Goal: Information Seeking & Learning: Check status

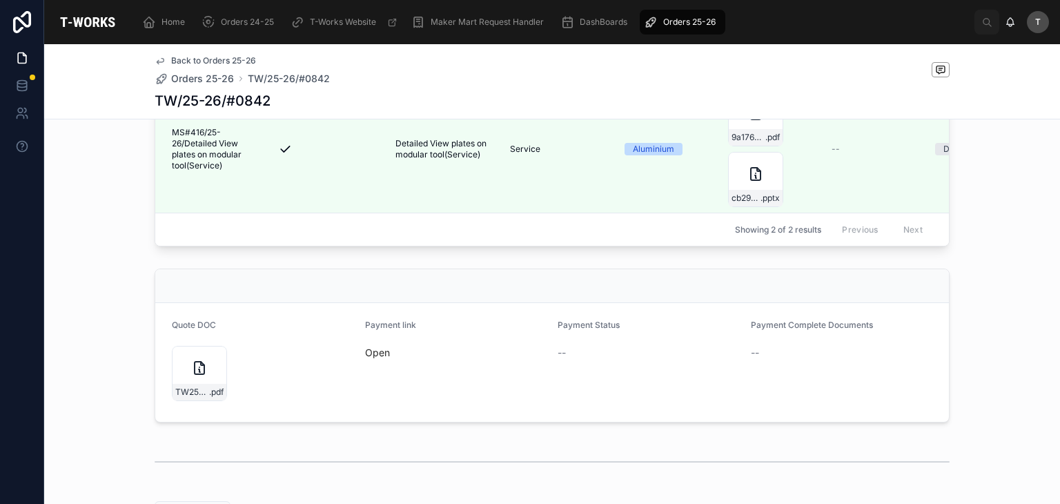
scroll to position [552, 0]
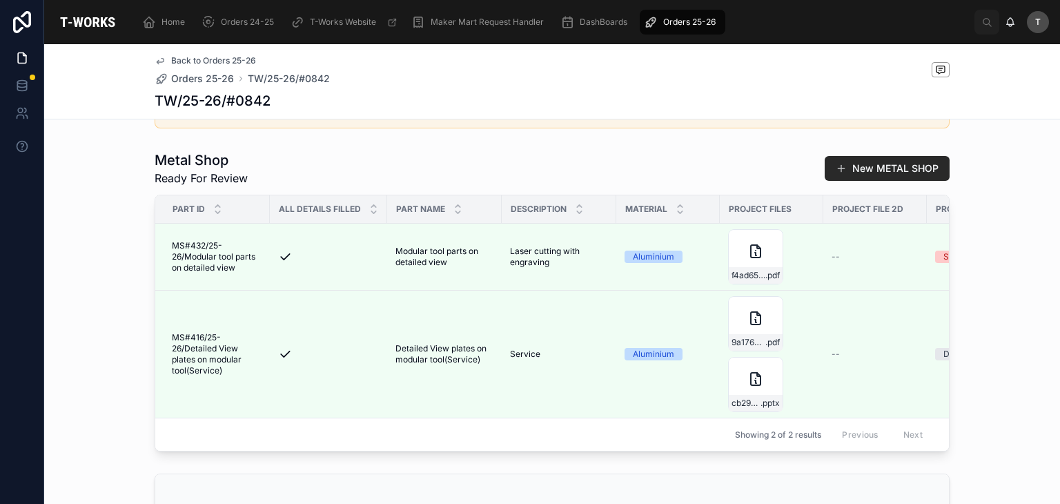
scroll to position [621, 0]
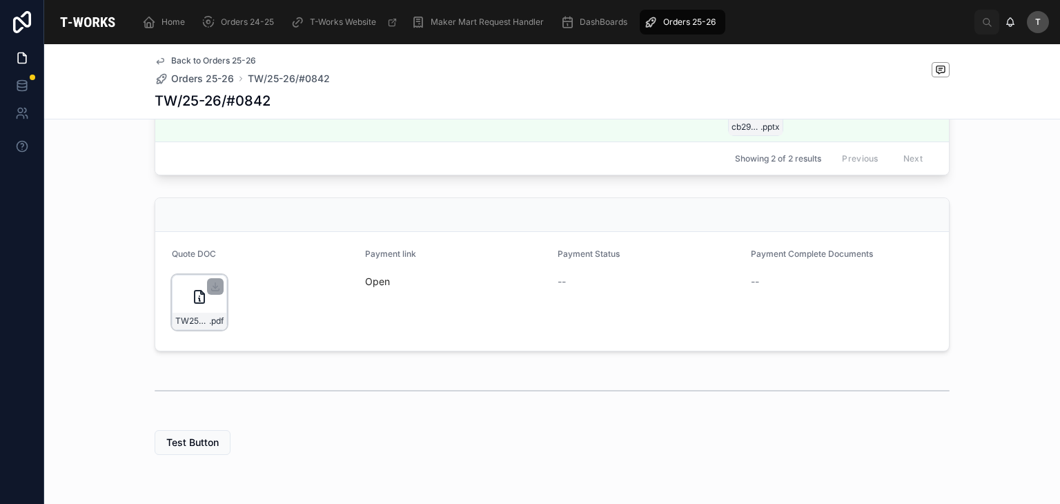
click at [209, 324] on div "TW25-26#0842 .pdf" at bounding box center [199, 302] width 55 height 55
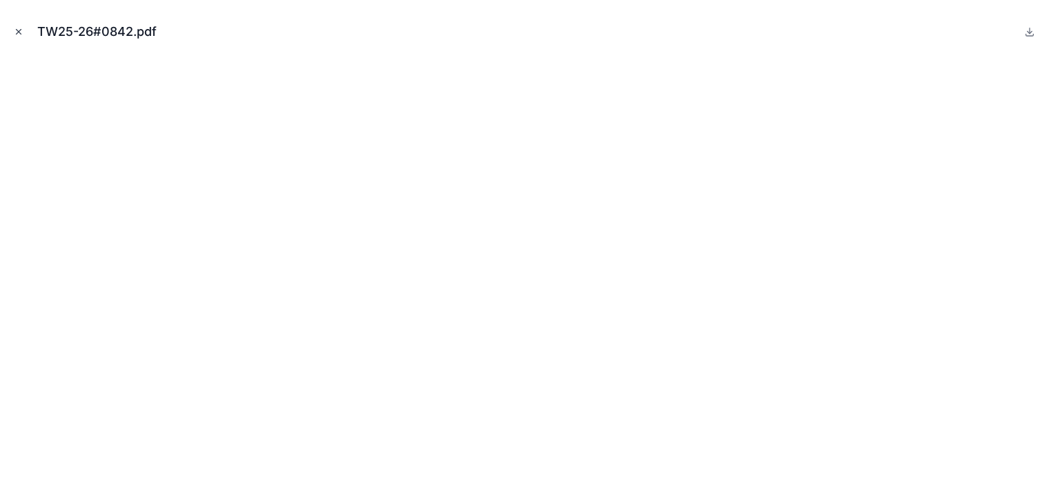
click at [14, 27] on icon "Close modal" at bounding box center [19, 32] width 10 height 10
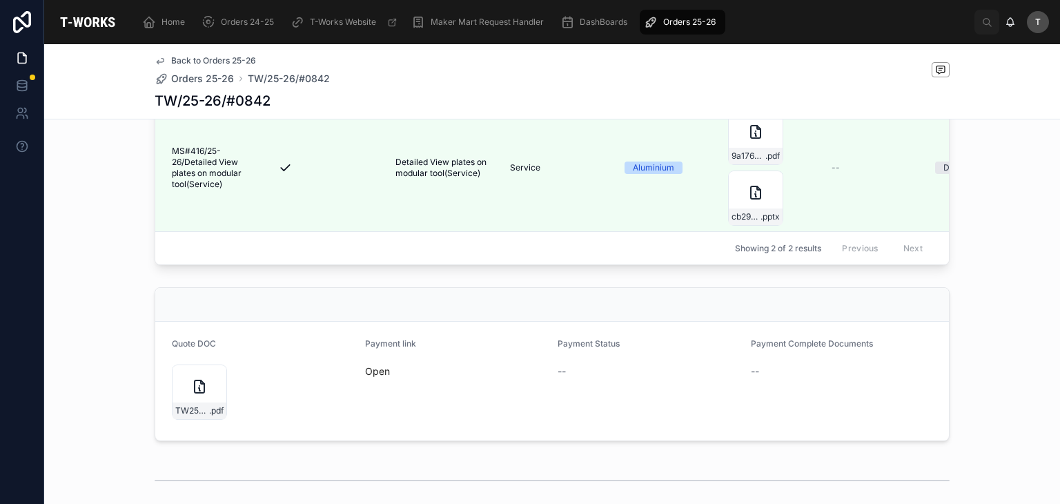
scroll to position [552, 0]
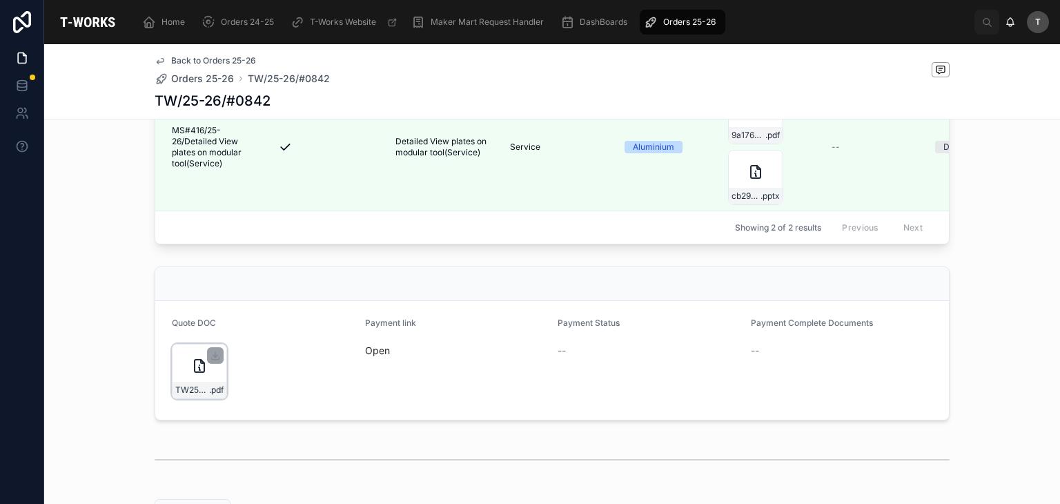
click at [210, 397] on div "TW25-26#0842 .pdf" at bounding box center [199, 371] width 55 height 55
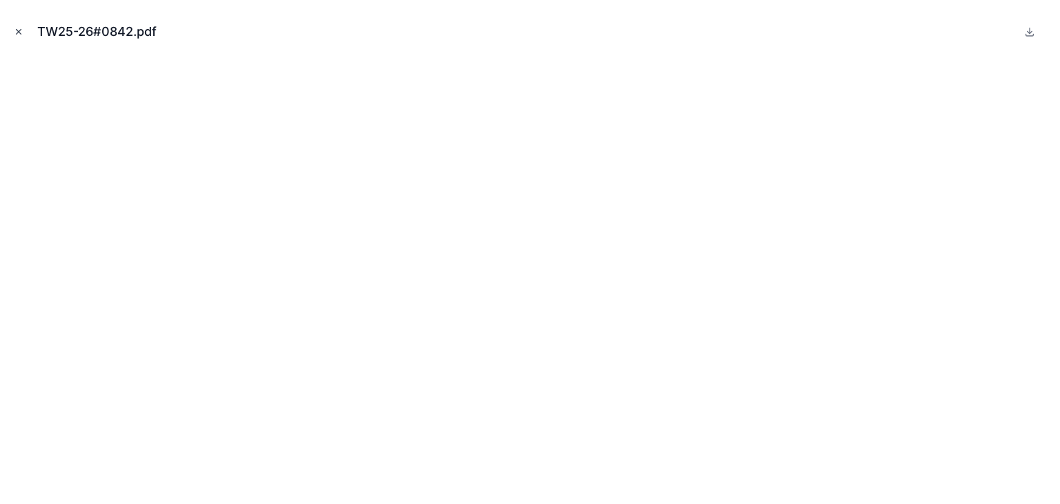
click at [17, 24] on button "Close modal" at bounding box center [18, 31] width 15 height 15
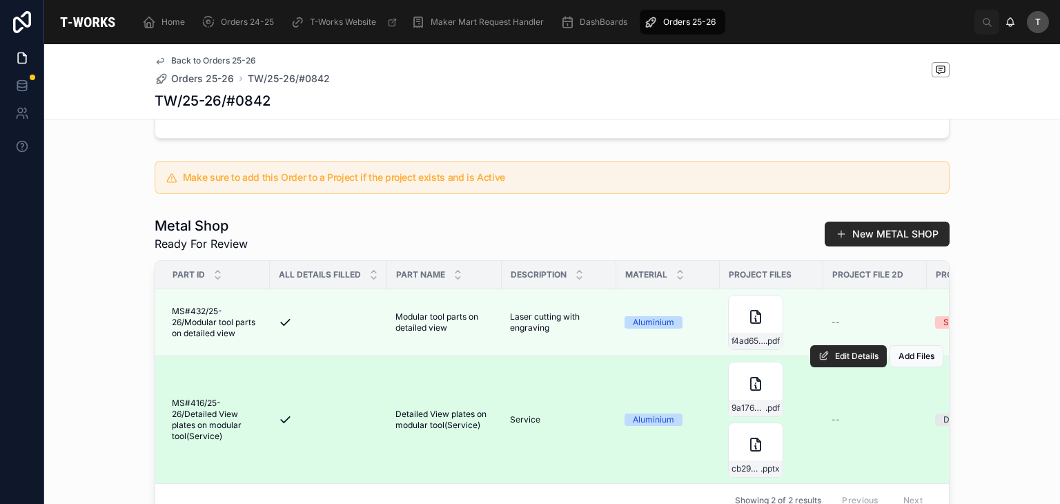
scroll to position [483, 0]
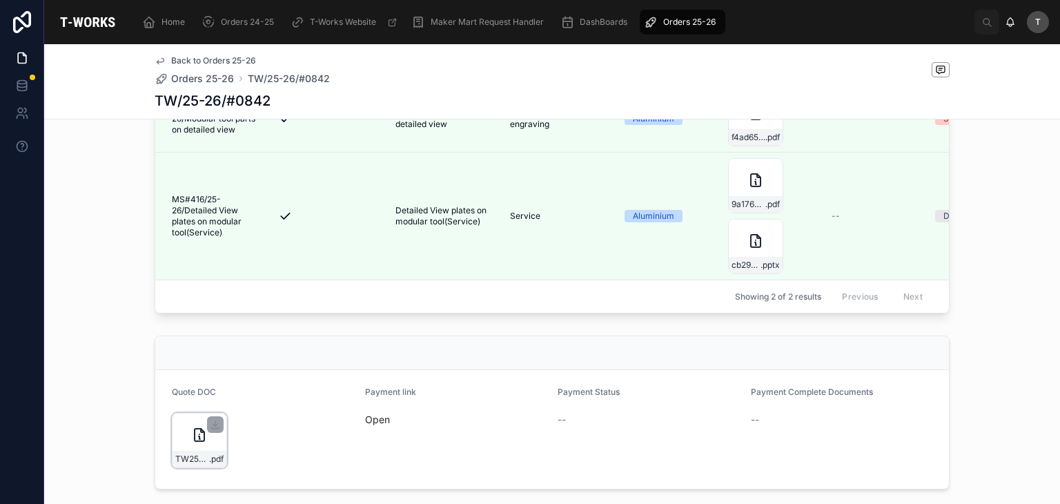
click at [201, 443] on icon at bounding box center [199, 435] width 17 height 17
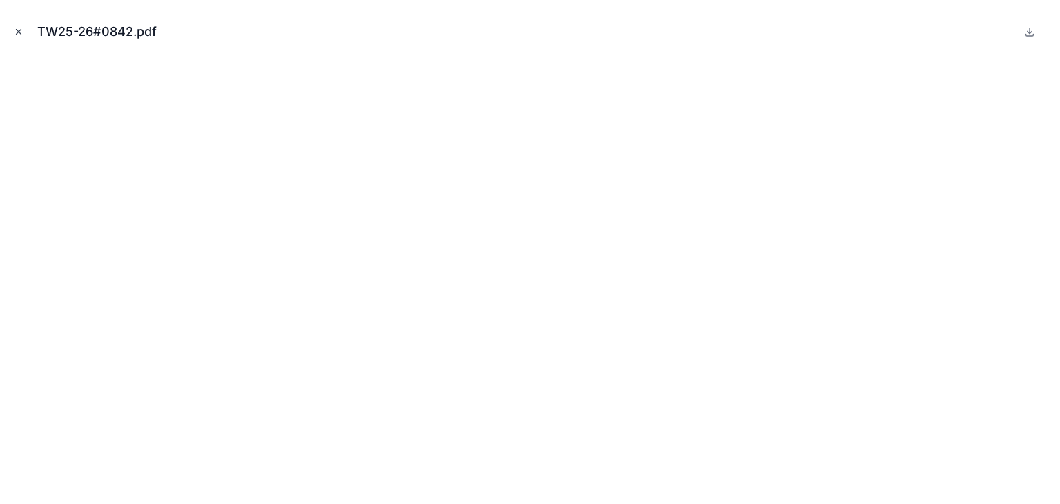
click at [14, 28] on icon "Close modal" at bounding box center [19, 32] width 10 height 10
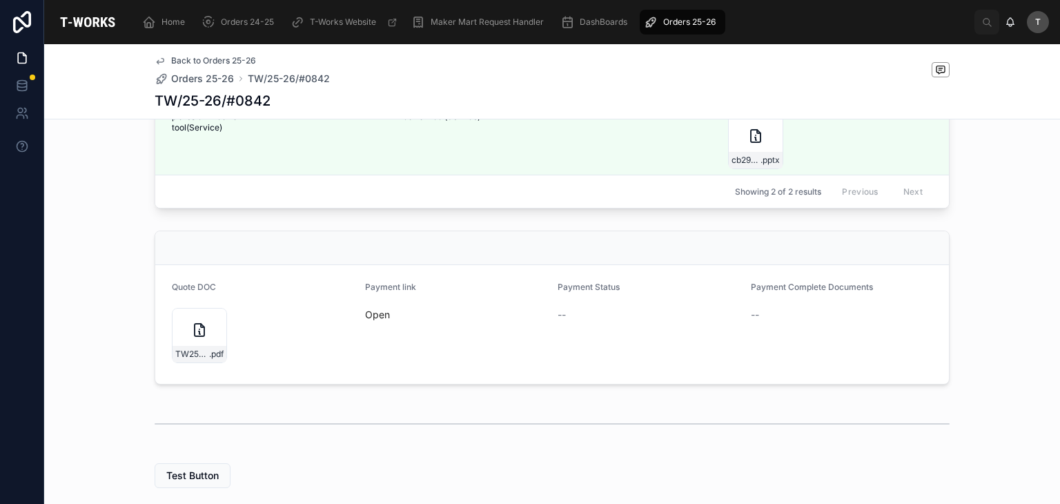
scroll to position [684, 0]
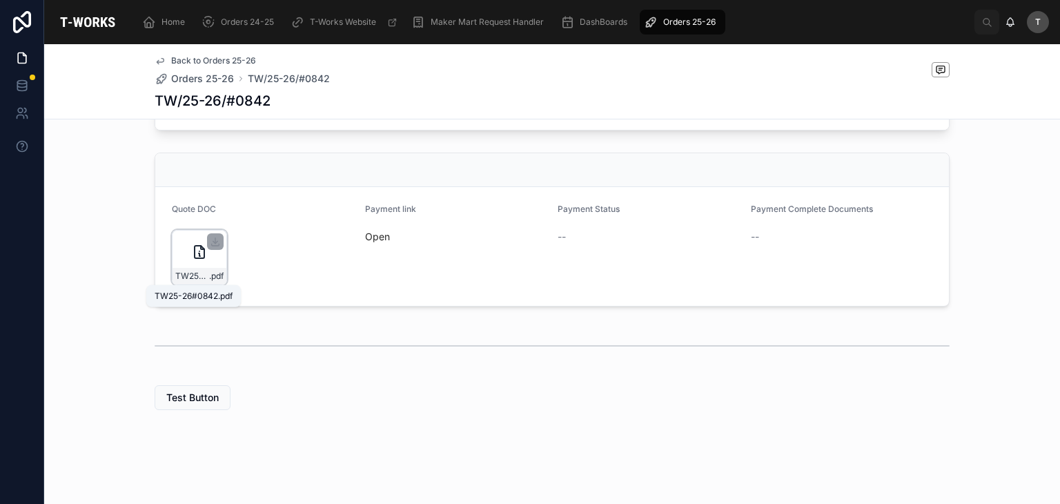
click at [177, 279] on span "TW25-26#0842" at bounding box center [192, 276] width 34 height 11
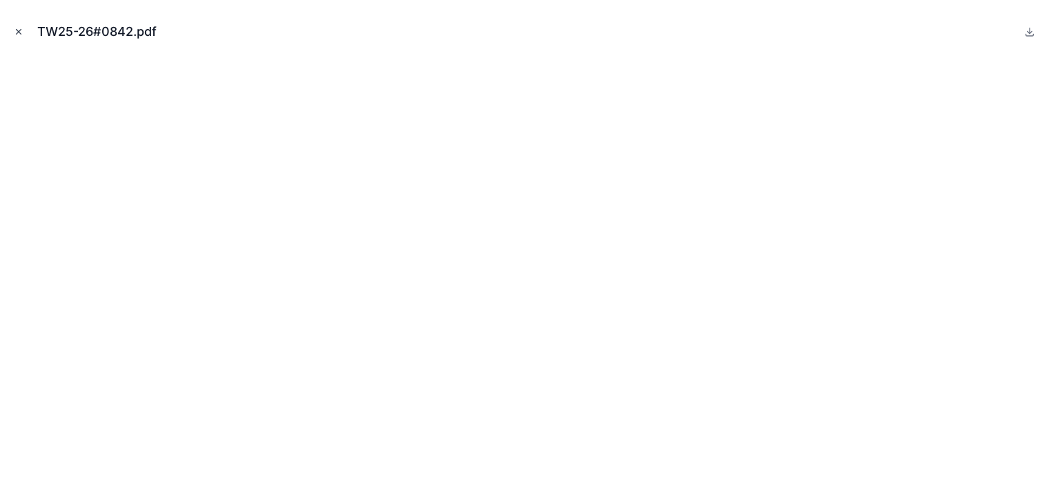
click at [13, 28] on button "Close modal" at bounding box center [18, 31] width 15 height 15
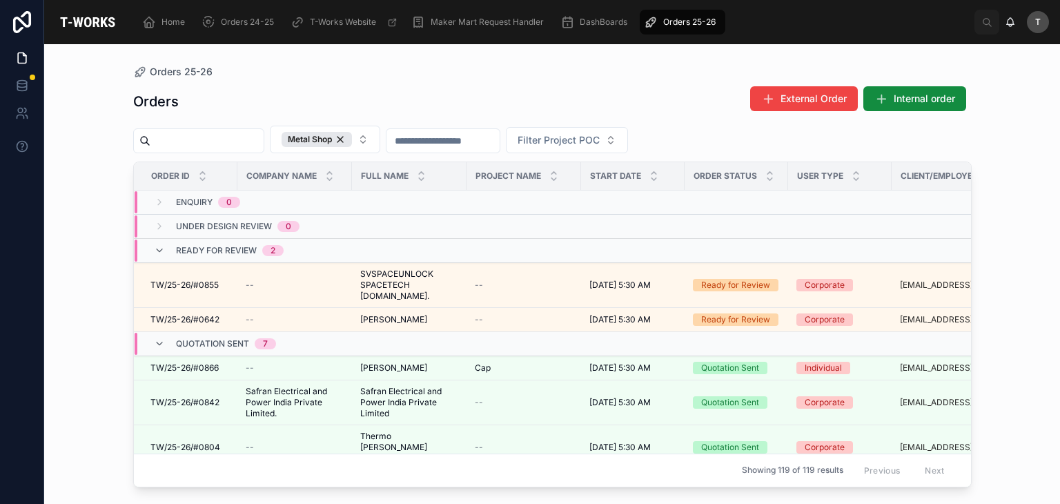
click at [422, 84] on div "Orders External Order Internal order Metal Shop Filter Project POC Order ID Com…" at bounding box center [552, 282] width 839 height 410
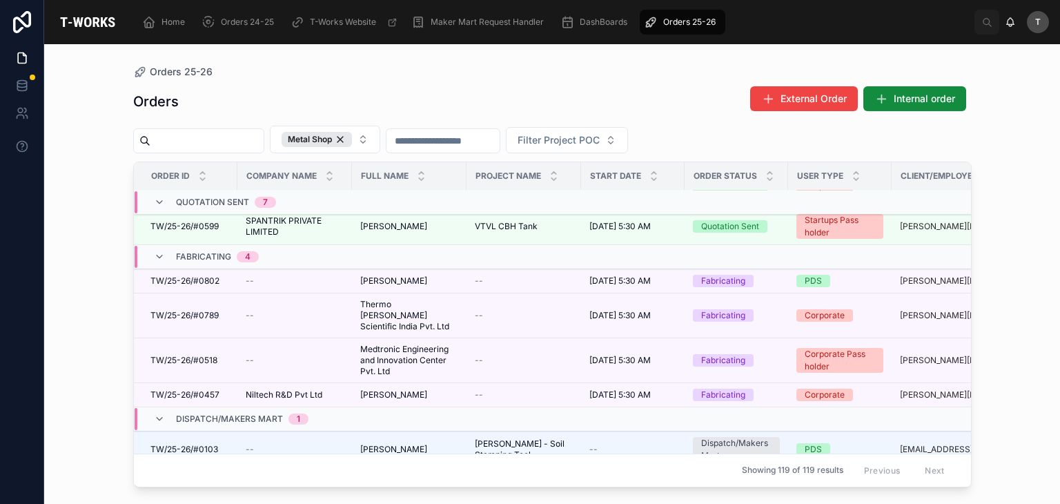
scroll to position [335, 0]
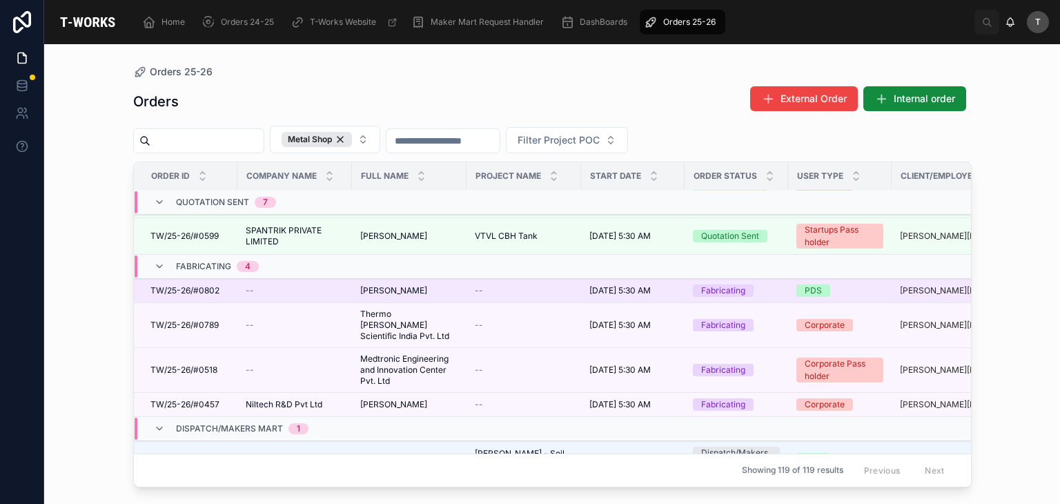
click at [427, 285] on span "[PERSON_NAME]" at bounding box center [393, 290] width 67 height 11
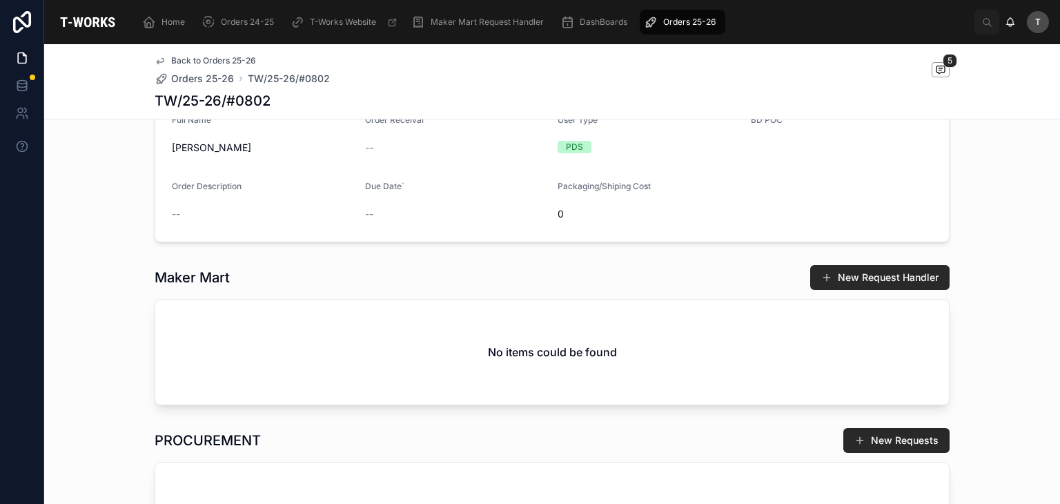
scroll to position [138, 0]
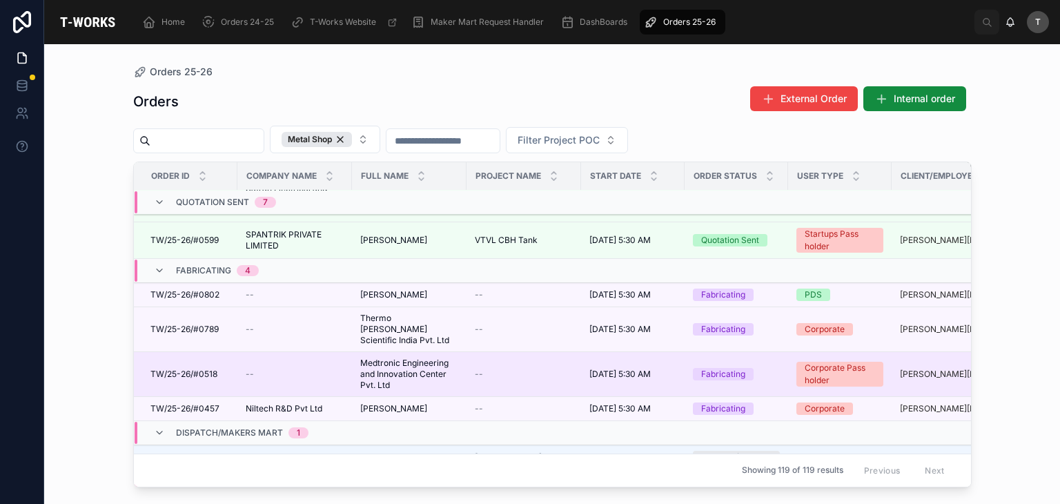
scroll to position [276, 0]
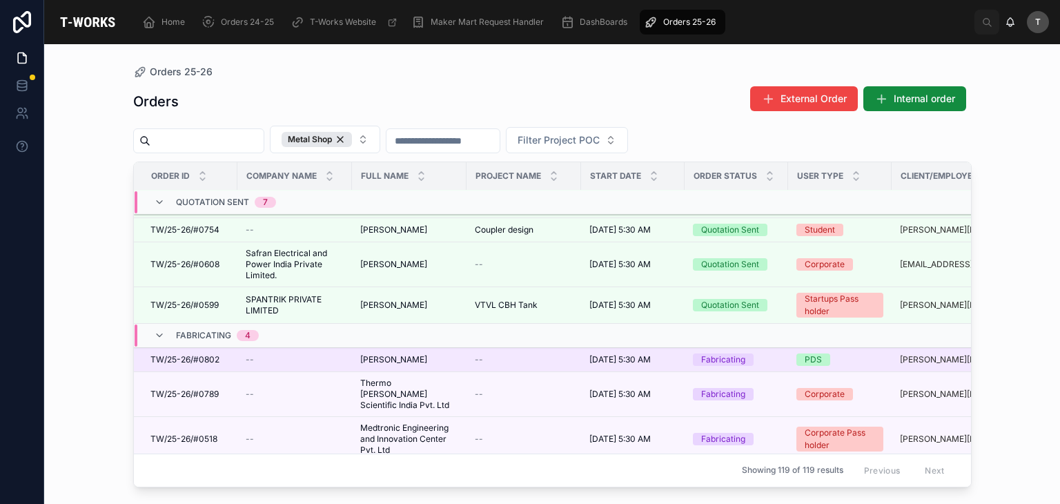
click at [413, 354] on span "[PERSON_NAME]" at bounding box center [393, 359] width 67 height 11
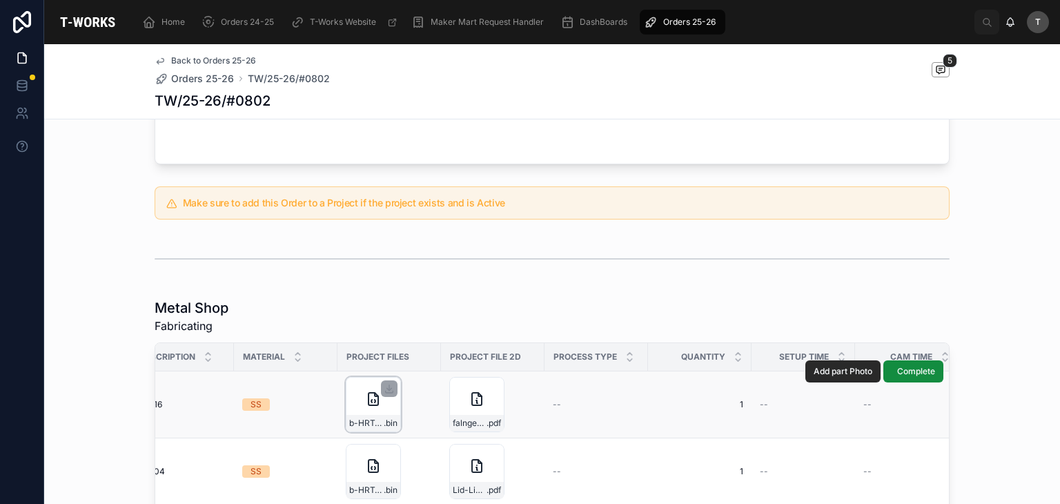
scroll to position [552, 0]
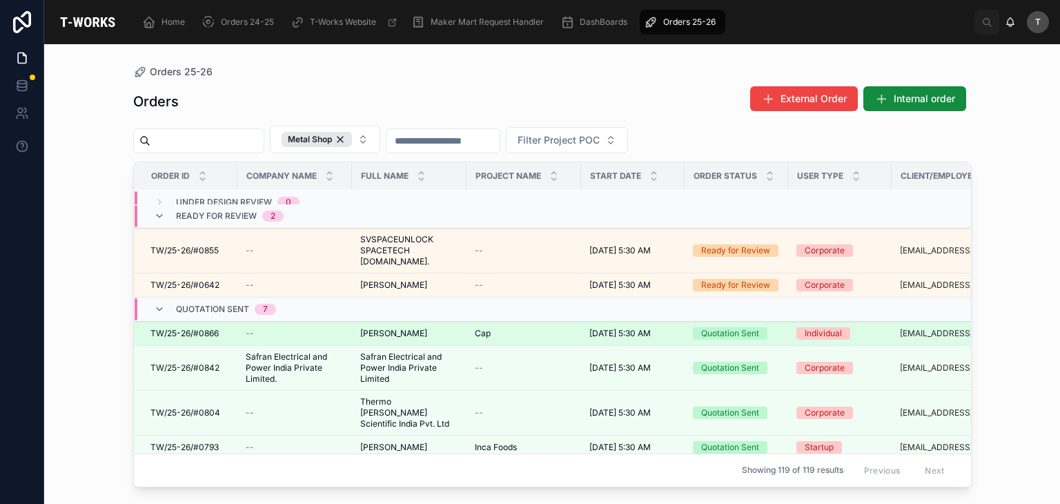
scroll to position [69, 0]
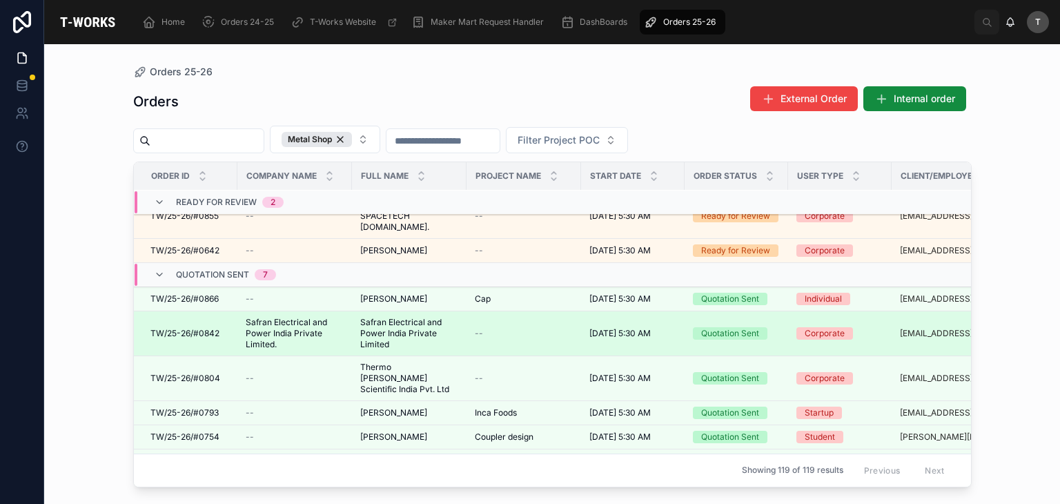
click at [268, 317] on span "Safran Electrical and Power India Private Limited." at bounding box center [295, 333] width 98 height 33
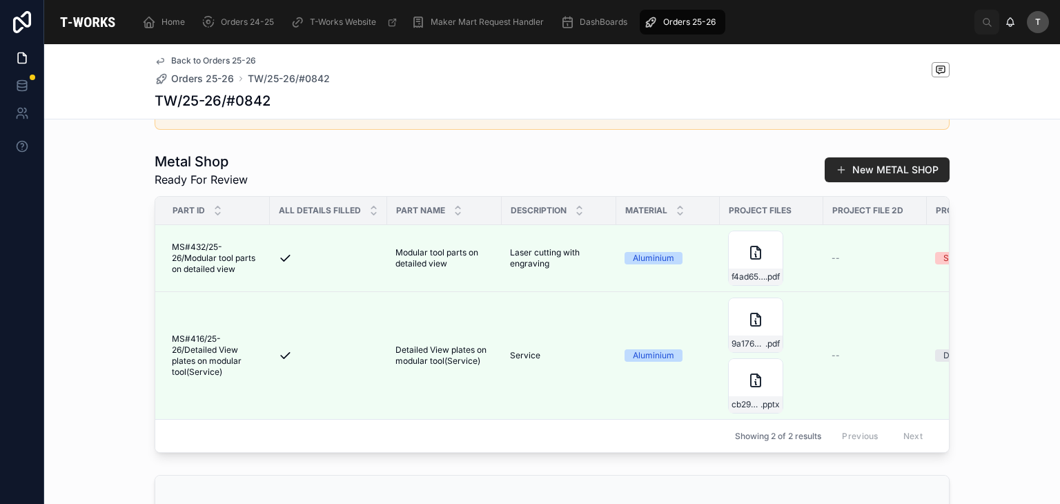
scroll to position [345, 0]
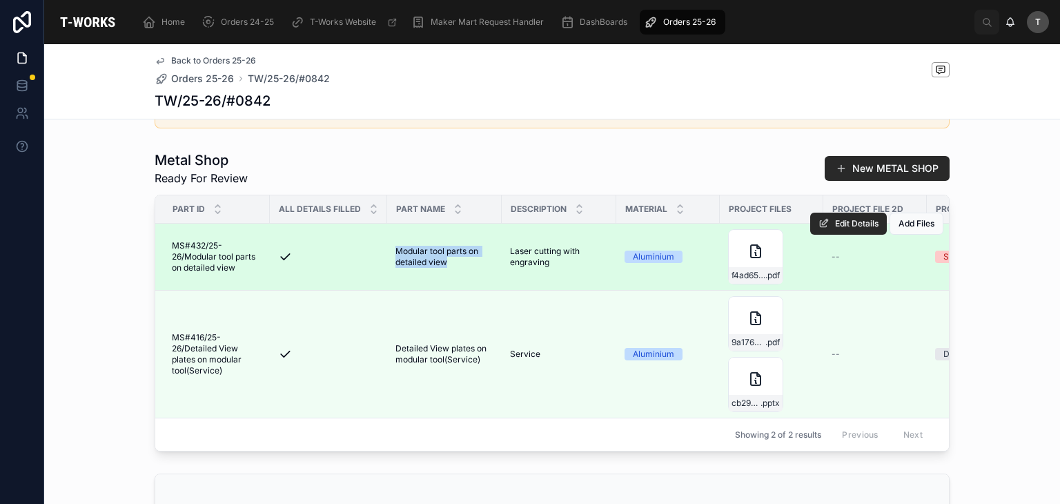
drag, startPoint x: 390, startPoint y: 258, endPoint x: 458, endPoint y: 280, distance: 71.8
click at [458, 280] on td "Modular tool parts on detailed view Modular tool parts on detailed view" at bounding box center [444, 257] width 115 height 67
copy span "Modular tool parts on detailed view"
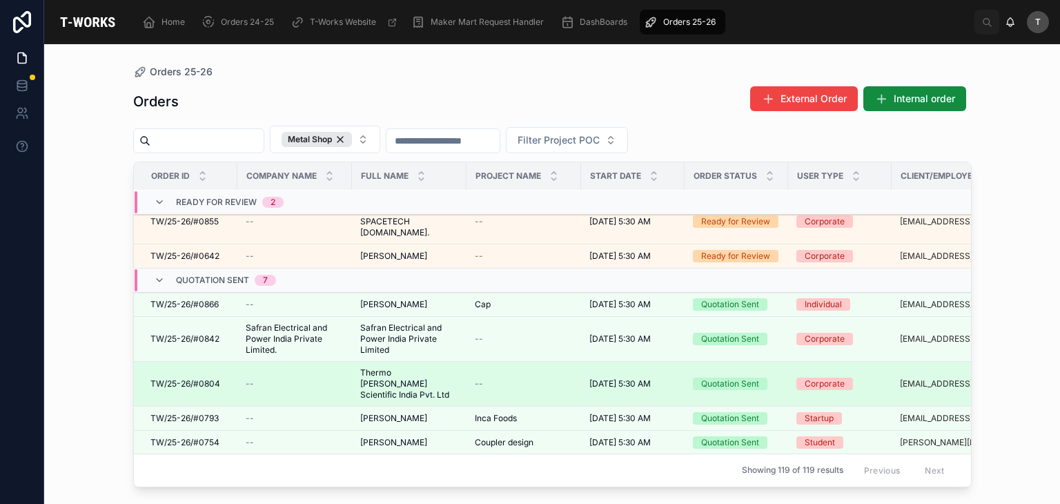
scroll to position [69, 0]
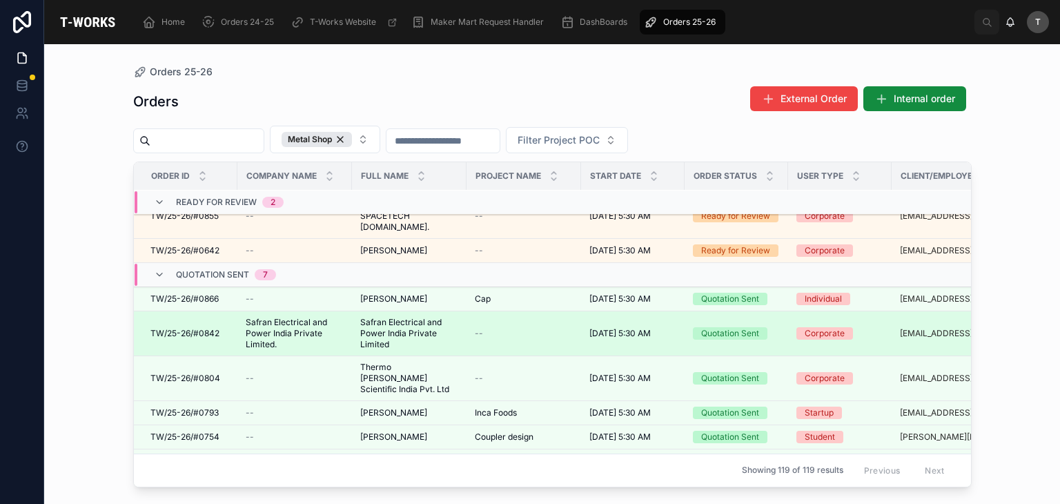
click at [257, 321] on span "Safran Electrical and Power India Private Limited." at bounding box center [295, 333] width 98 height 33
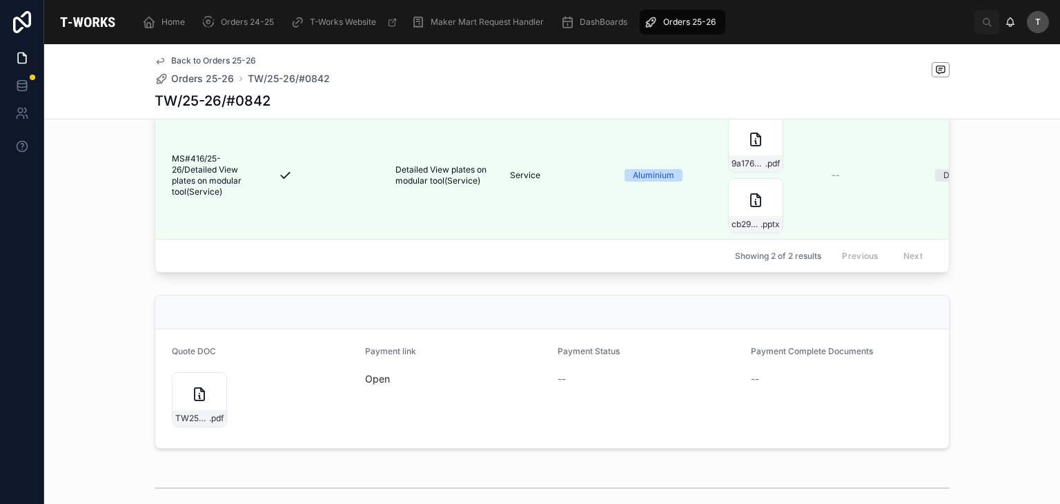
scroll to position [552, 0]
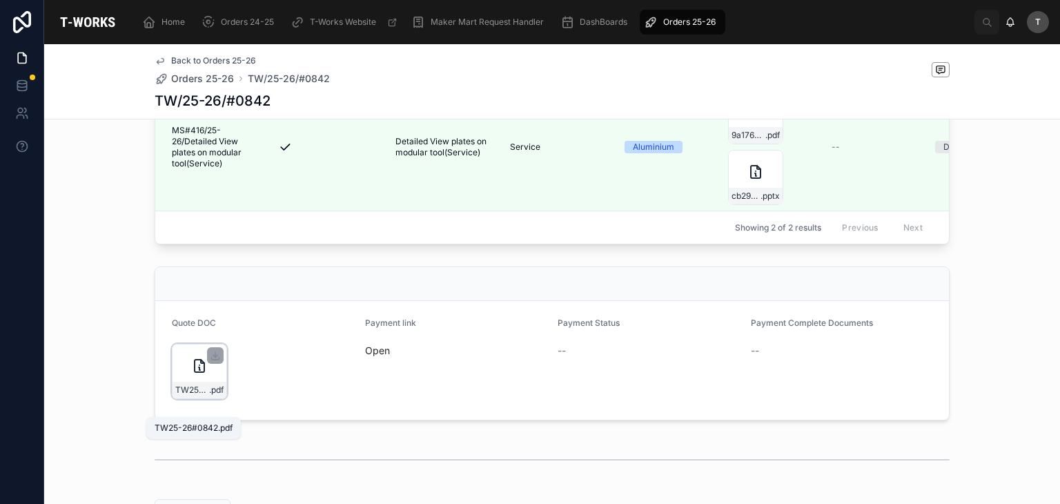
click at [175, 395] on span "TW25-26#0842" at bounding box center [192, 389] width 34 height 11
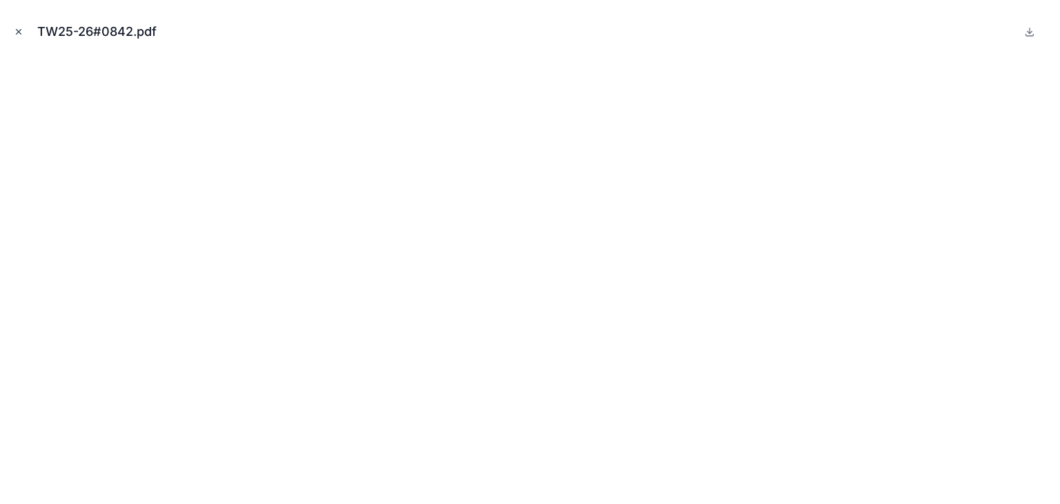
click at [16, 32] on icon "Close modal" at bounding box center [19, 32] width 10 height 10
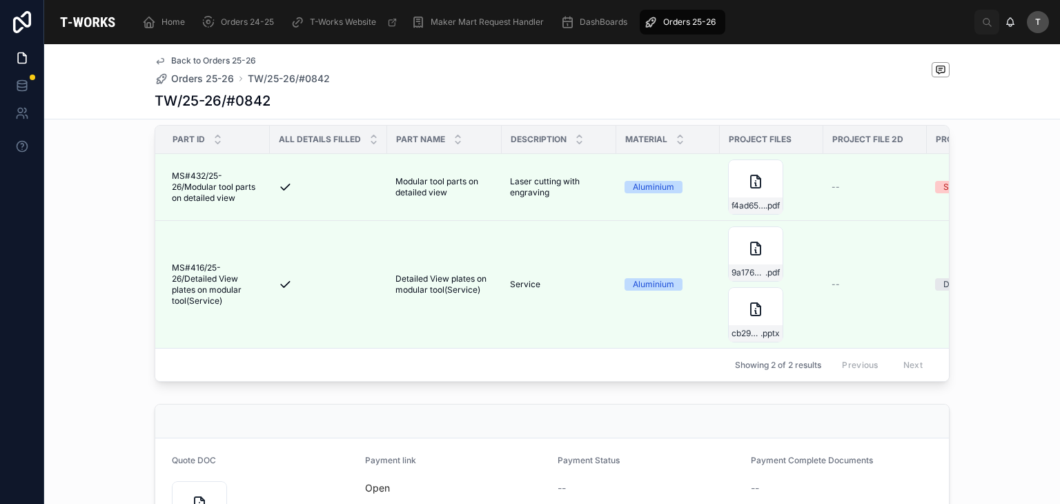
scroll to position [552, 0]
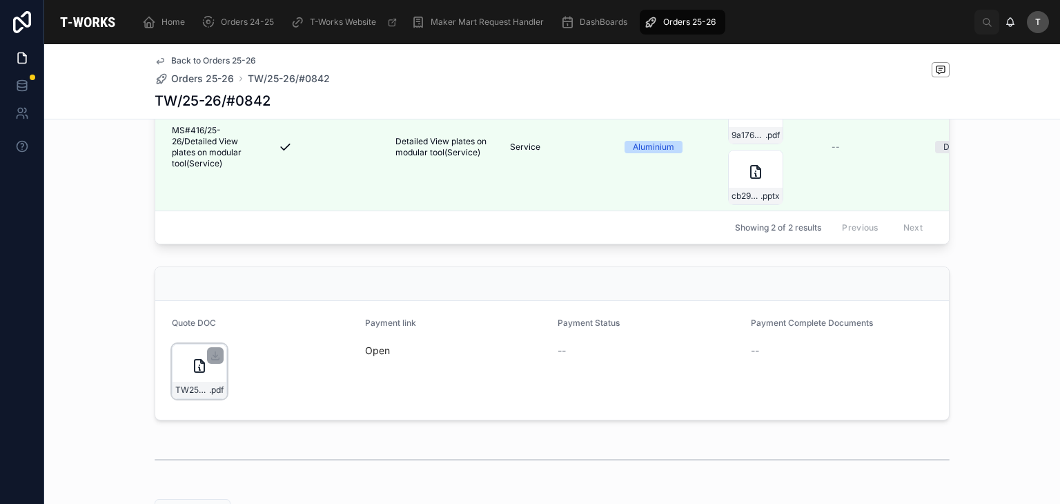
click at [182, 395] on span "TW25-26#0842" at bounding box center [192, 389] width 34 height 11
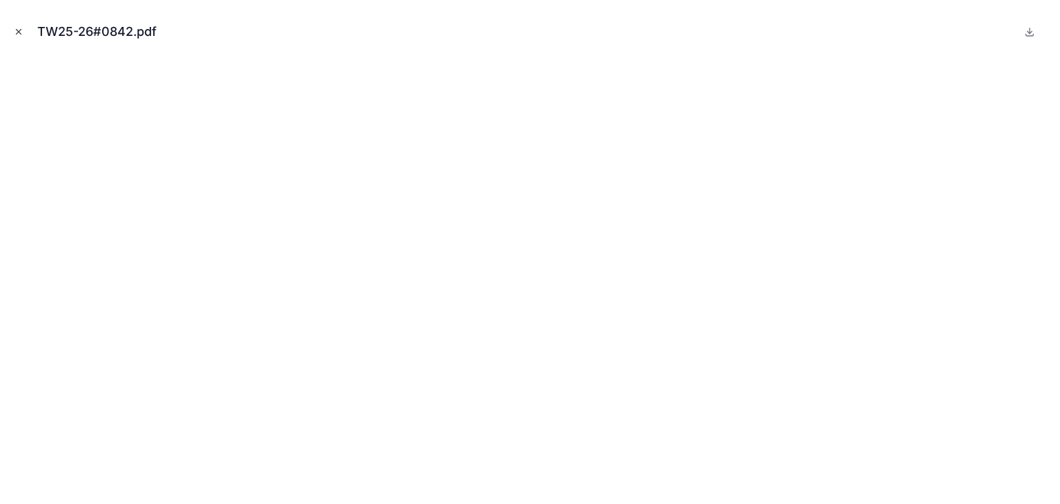
click at [23, 28] on button "Close modal" at bounding box center [18, 31] width 15 height 15
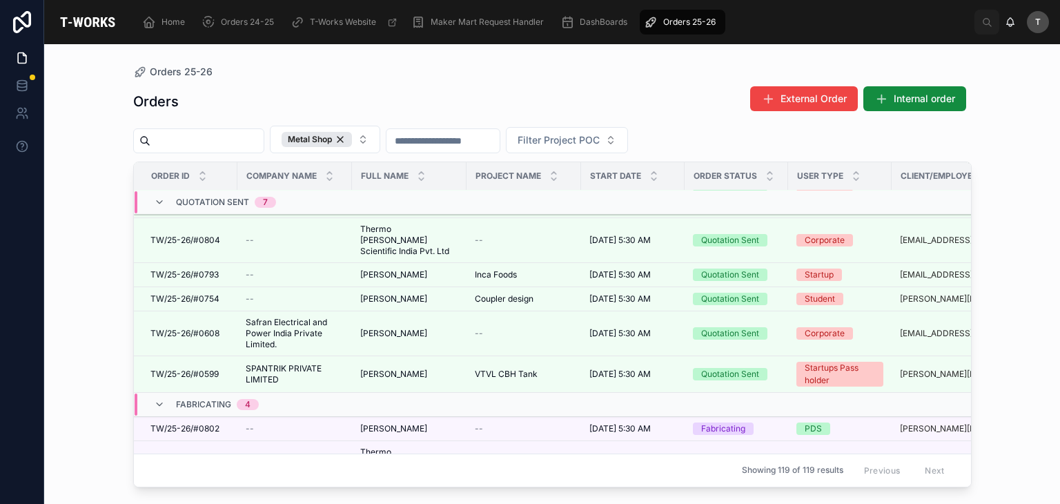
scroll to position [489, 0]
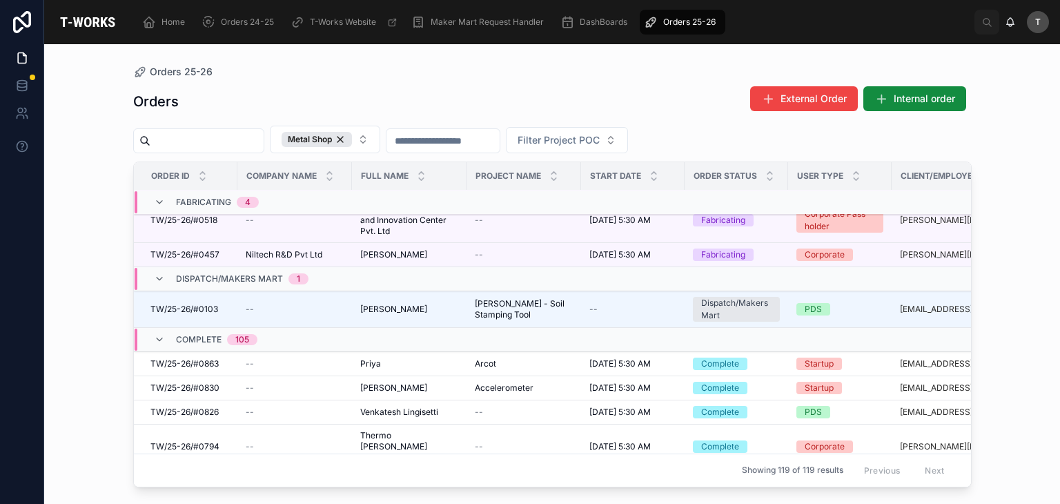
click at [177, 334] on span "Complete" at bounding box center [199, 339] width 46 height 11
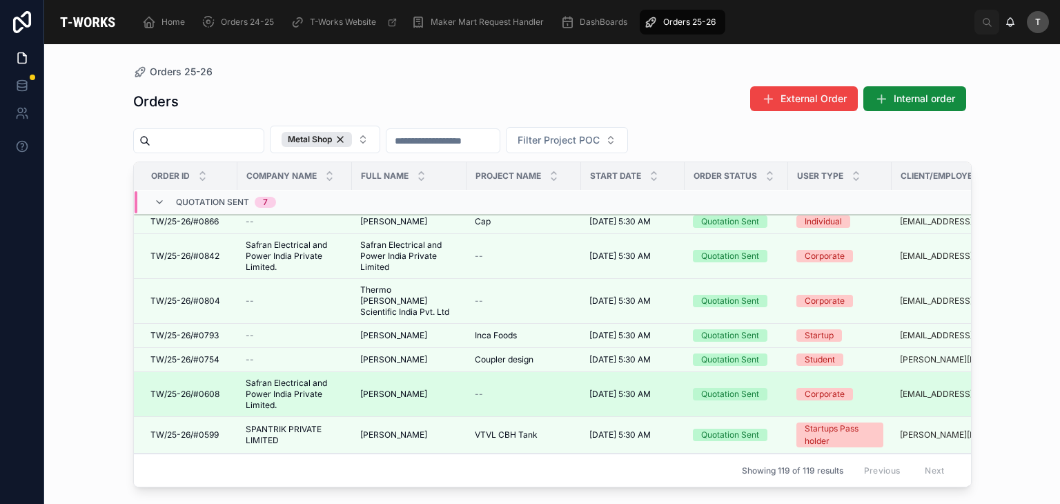
scroll to position [10, 0]
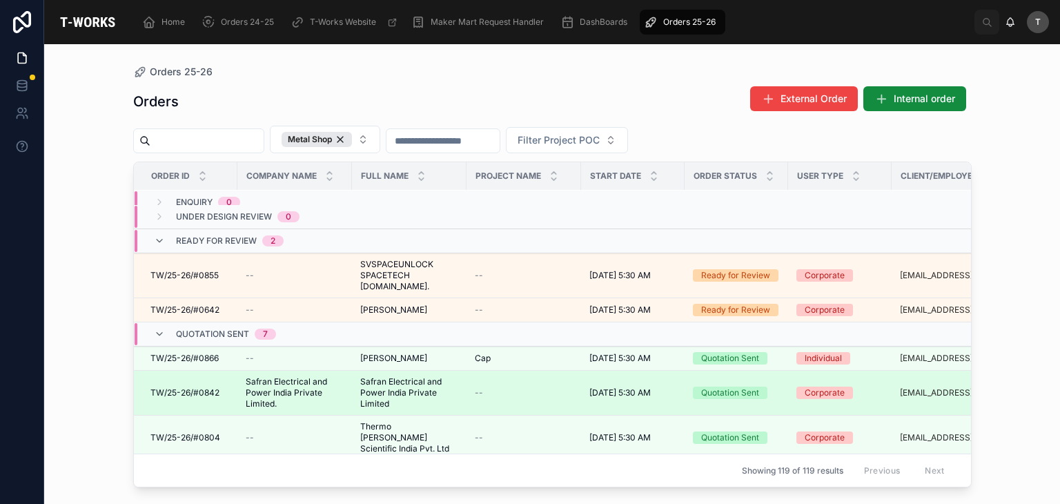
click at [237, 382] on td "Safran Electrical and Power India Private Limited. Safran Electrical and Power …" at bounding box center [294, 393] width 115 height 45
click at [246, 377] on span "Safran Electrical and Power India Private Limited." at bounding box center [295, 392] width 98 height 33
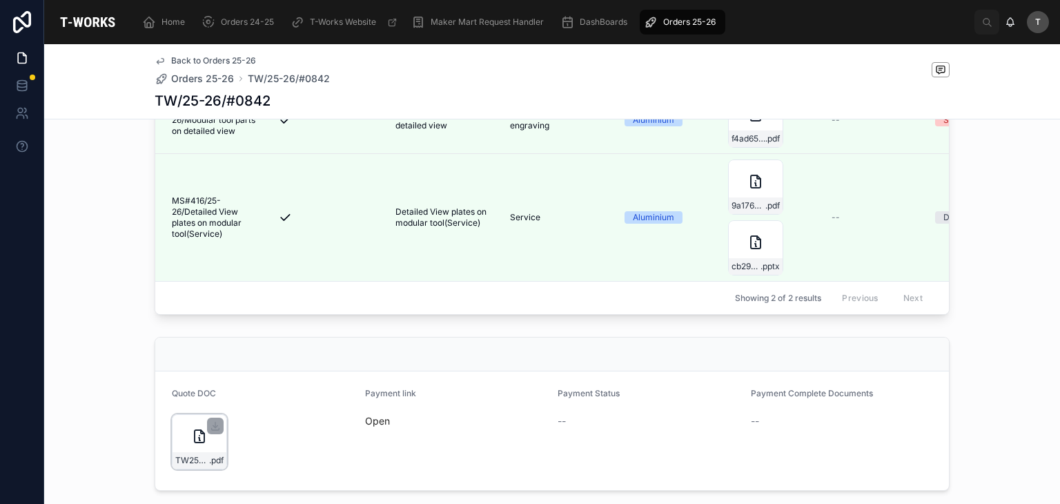
scroll to position [483, 0]
click at [215, 427] on icon at bounding box center [215, 424] width 0 height 6
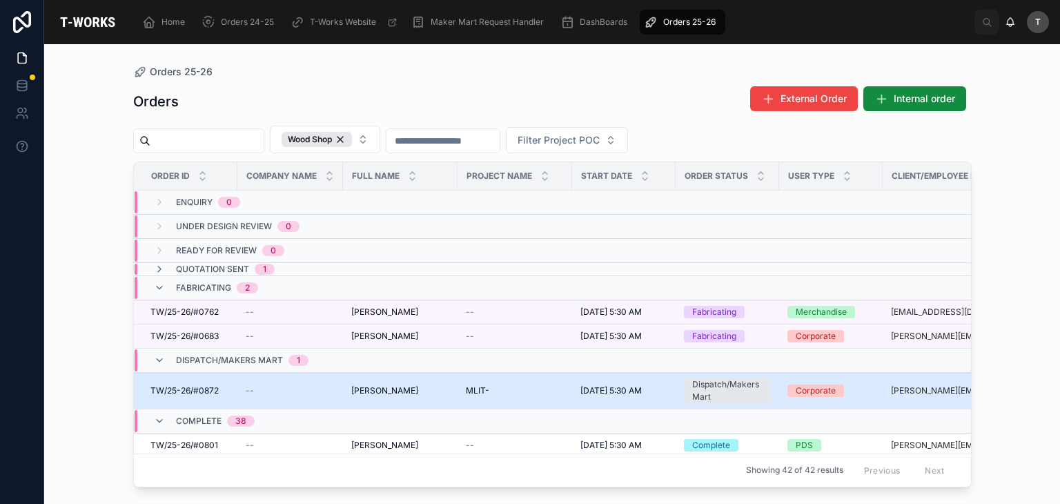
click at [362, 397] on td "[PERSON_NAME] [PERSON_NAME]" at bounding box center [400, 391] width 115 height 37
click at [378, 382] on td "[PERSON_NAME] [PERSON_NAME]" at bounding box center [400, 391] width 115 height 37
click at [383, 386] on span "[PERSON_NAME]" at bounding box center [384, 390] width 67 height 11
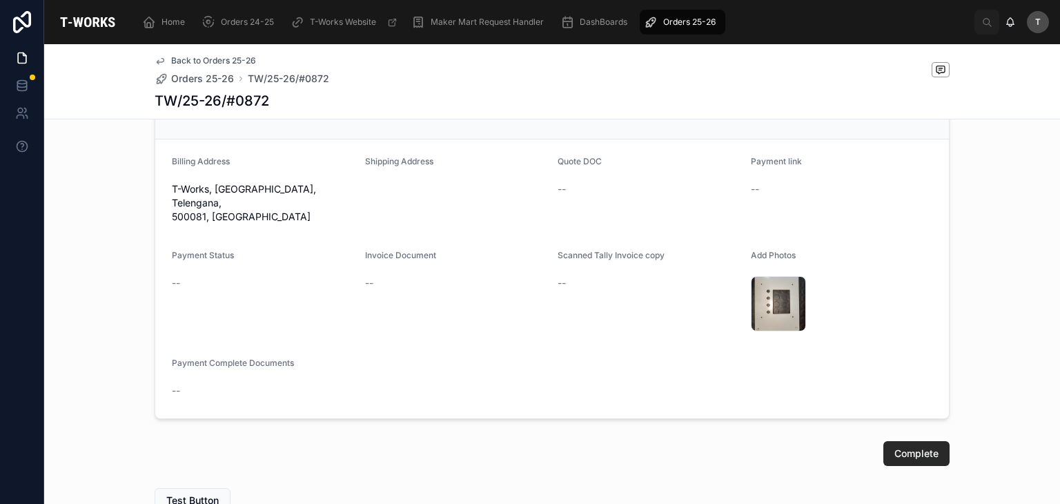
scroll to position [549, 0]
